Goal: Obtain resource: Obtain resource

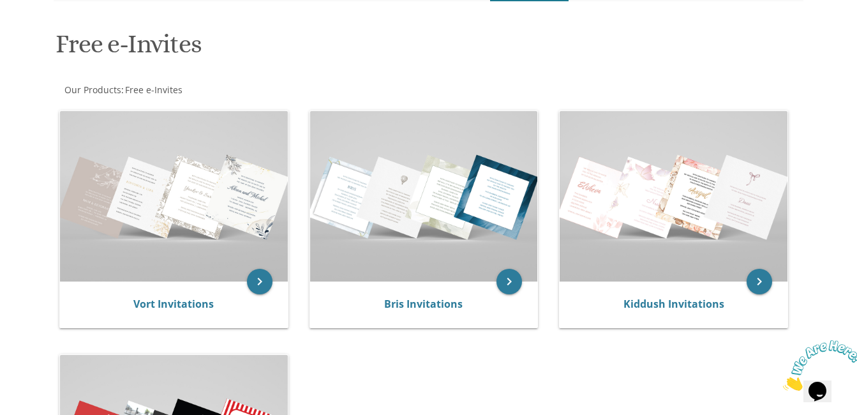
scroll to position [174, 0]
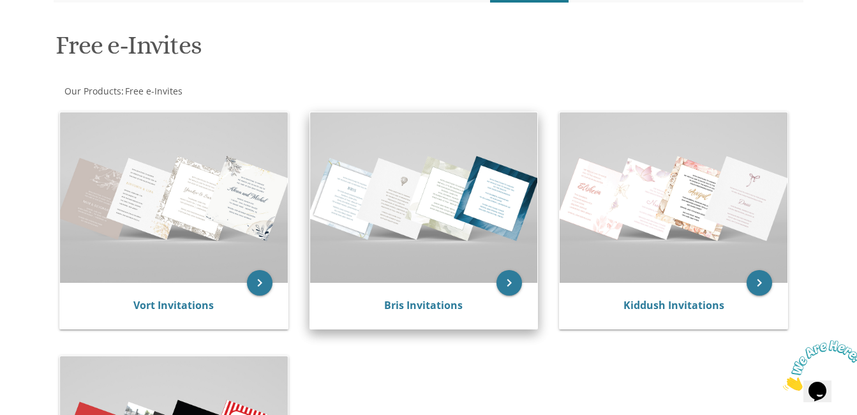
click at [407, 263] on img at bounding box center [424, 197] width 228 height 171
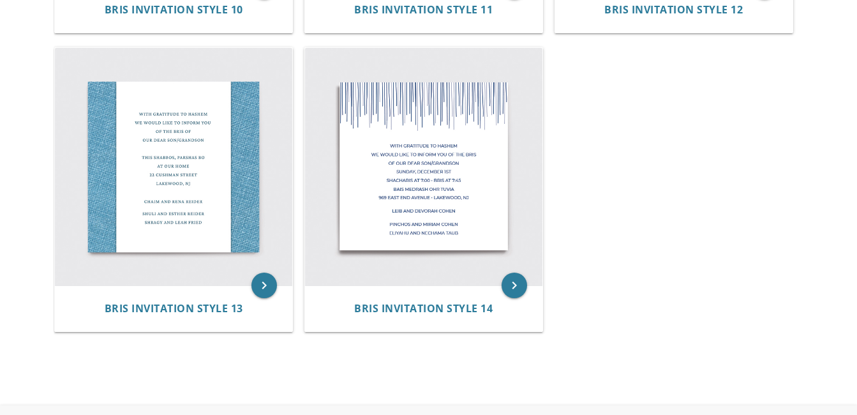
scroll to position [1431, 0]
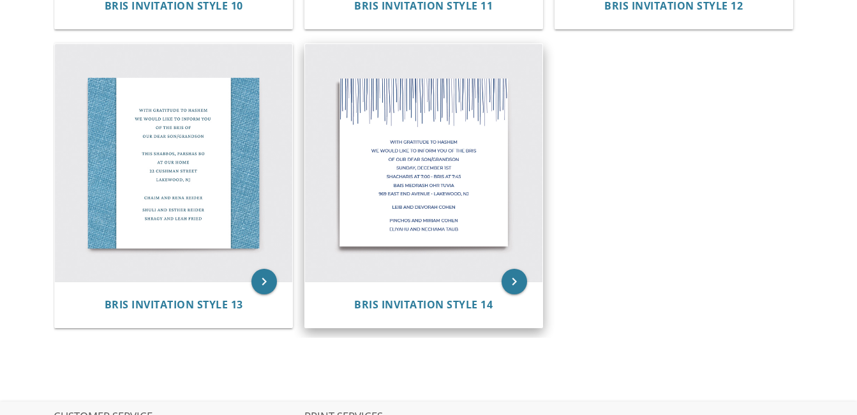
click at [447, 200] on img at bounding box center [423, 162] width 237 height 237
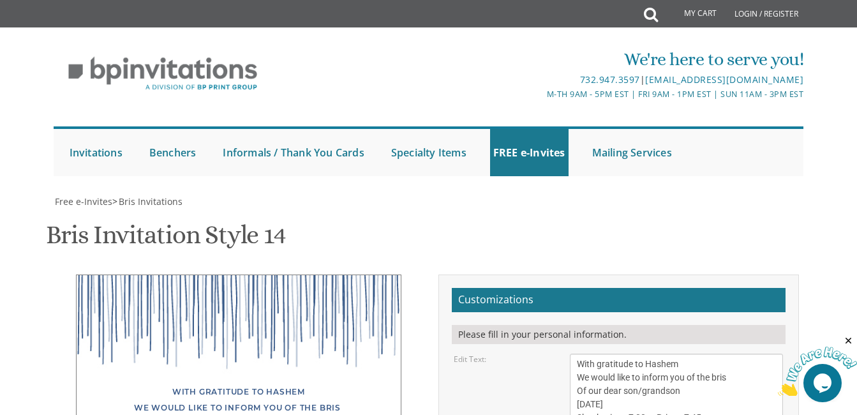
scroll to position [194, 0]
drag, startPoint x: 644, startPoint y: 187, endPoint x: 669, endPoint y: 186, distance: 24.9
click at [669, 354] on textarea "With gratitude to Hashem We would like to inform you of the bris Of our dear so…" at bounding box center [676, 404] width 213 height 101
drag, startPoint x: 686, startPoint y: 185, endPoint x: 728, endPoint y: 183, distance: 41.5
click at [728, 354] on textarea "With gratitude to Hashem We would like to inform you of the bris Of our dear so…" at bounding box center [676, 404] width 213 height 101
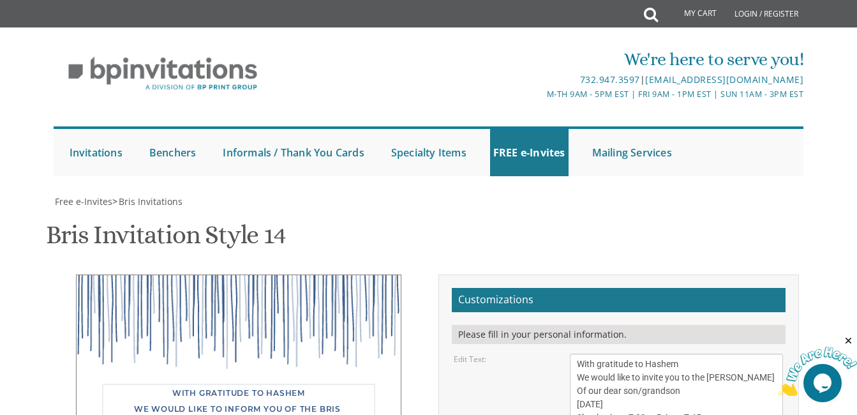
drag, startPoint x: 576, startPoint y: 212, endPoint x: 664, endPoint y: 210, distance: 88.1
click at [664, 354] on textarea "With gratitude to Hashem We would like to inform you of the bris Of our dear so…" at bounding box center [676, 404] width 213 height 101
drag, startPoint x: 576, startPoint y: 209, endPoint x: 643, endPoint y: 216, distance: 67.5
click at [643, 354] on textarea "With gratitude to Hashem We would like to inform you of the bris Of our dear so…" at bounding box center [676, 404] width 213 height 101
drag, startPoint x: 714, startPoint y: 187, endPoint x: 772, endPoint y: 179, distance: 58.7
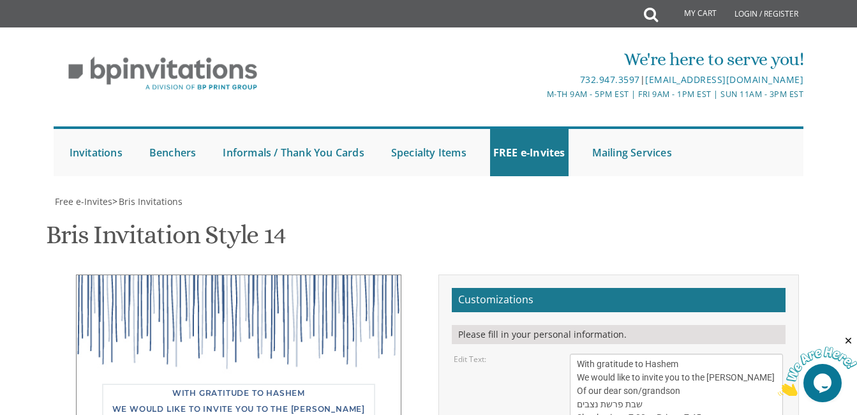
click at [772, 354] on textarea "With gratitude to Hashem We would like to inform you of the bris Of our dear so…" at bounding box center [676, 404] width 213 height 101
drag, startPoint x: 577, startPoint y: 225, endPoint x: 745, endPoint y: 260, distance: 171.6
click at [745, 354] on textarea "With gratitude to Hashem We would like to inform you of the bris Of our dear so…" at bounding box center [676, 404] width 213 height 101
type textarea "With gratitude to Hashem We would like to invite you to the שלום זכר Of our dea…"
drag, startPoint x: 689, startPoint y: 282, endPoint x: 556, endPoint y: 283, distance: 132.8
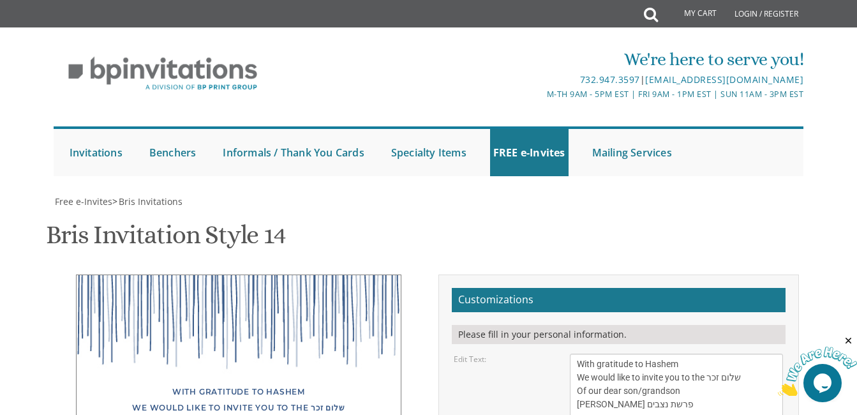
type textarea "[PERSON_NAME] and [PERSON_NAME]"
drag, startPoint x: 574, startPoint y: 315, endPoint x: 660, endPoint y: 314, distance: 85.5
drag, startPoint x: 660, startPoint y: 314, endPoint x: 689, endPoint y: 318, distance: 29.6
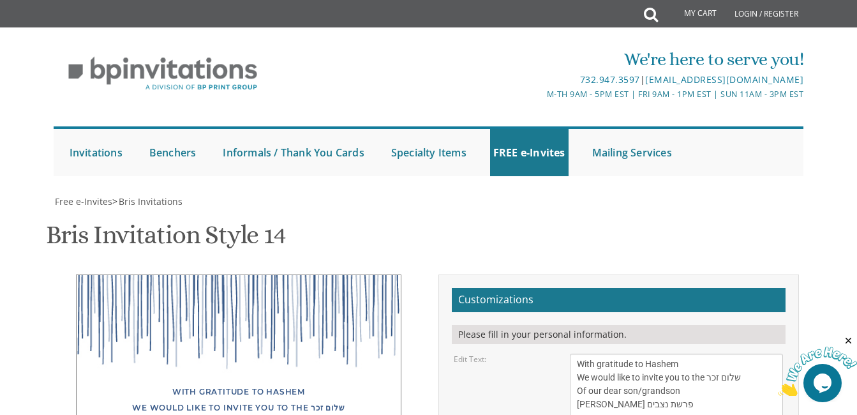
drag, startPoint x: 694, startPoint y: 333, endPoint x: 574, endPoint y: 319, distance: 121.5
type textarea "Z"
type textarea "z"
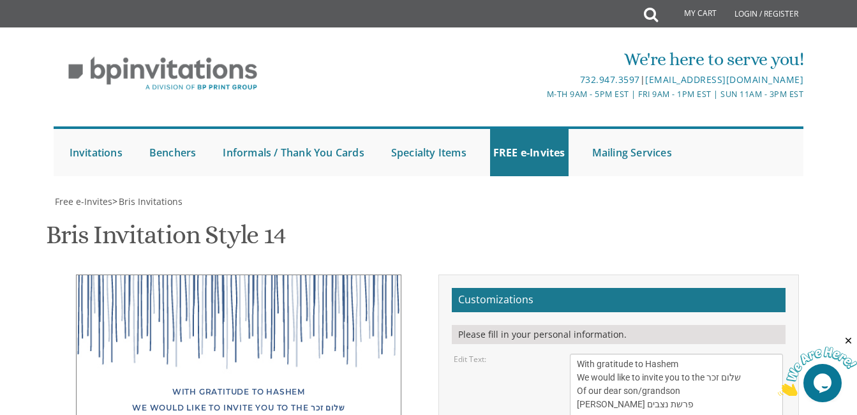
scroll to position [343, 0]
type textarea "[PERSON_NAME] AND [PERSON_NAME] [PERSON_NAME] AND [PERSON_NAME]"
type input "[EMAIL_ADDRESS][DOMAIN_NAME]"
